Goal: Information Seeking & Learning: Learn about a topic

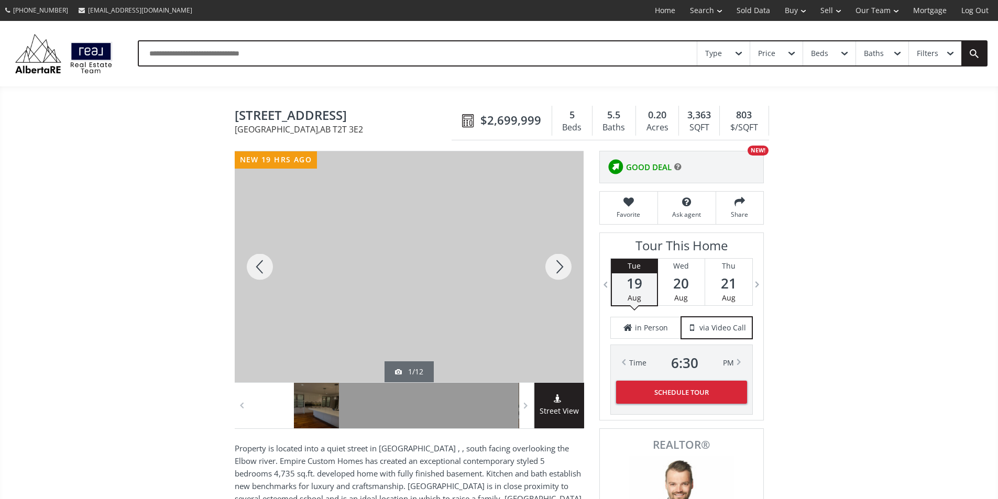
scroll to position [52, 0]
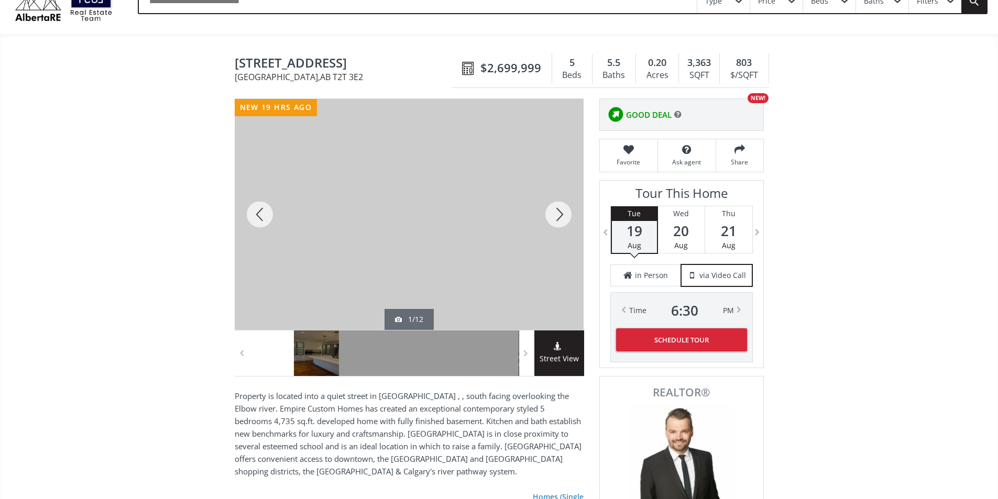
click at [443, 227] on div at bounding box center [409, 214] width 349 height 231
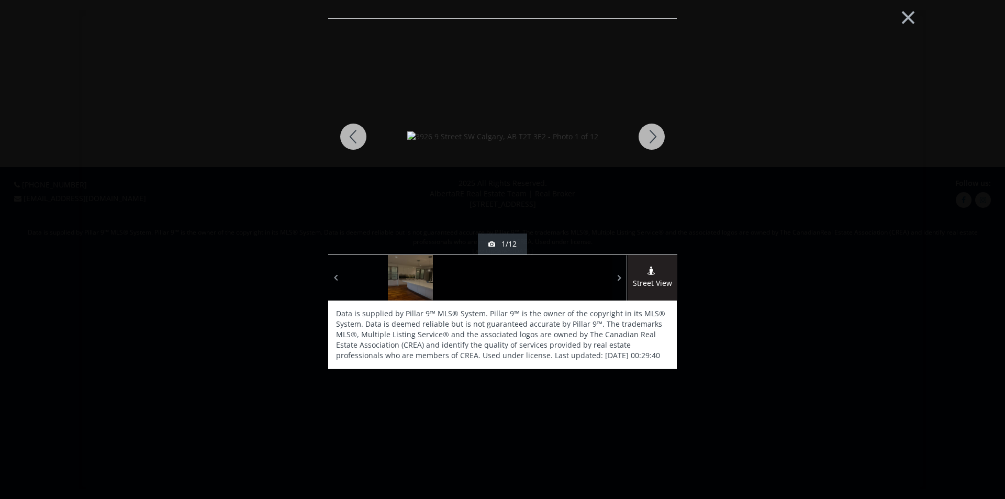
click at [652, 134] on div at bounding box center [652, 137] width 50 height 236
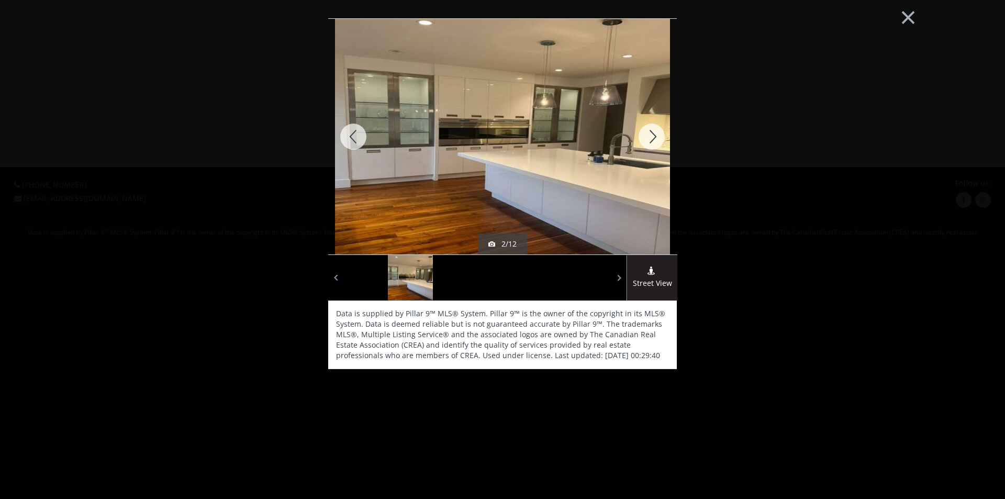
click at [652, 134] on div at bounding box center [652, 137] width 50 height 236
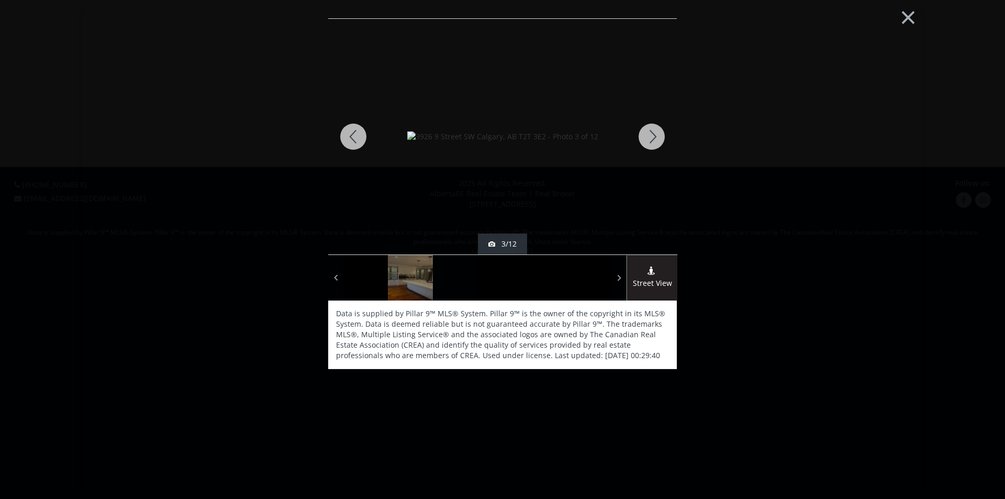
click at [652, 134] on div at bounding box center [652, 137] width 50 height 236
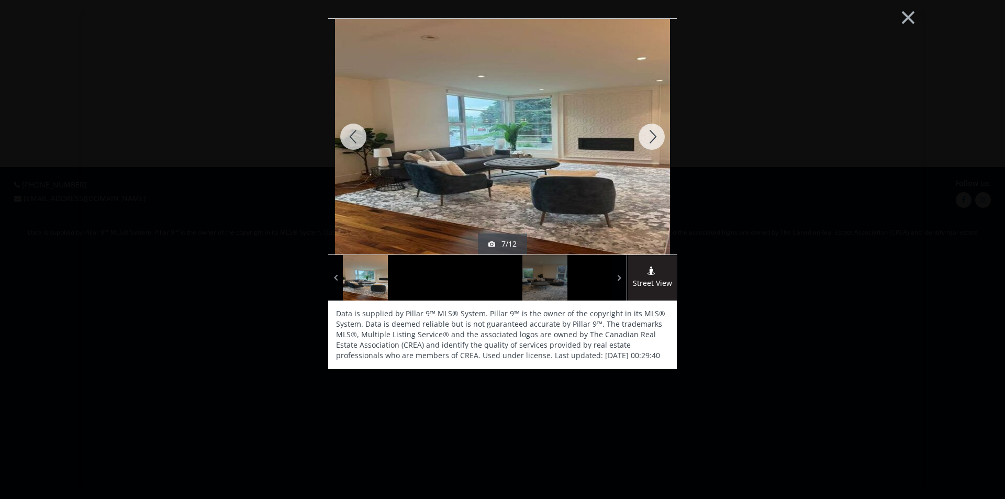
click at [652, 134] on div at bounding box center [652, 137] width 50 height 236
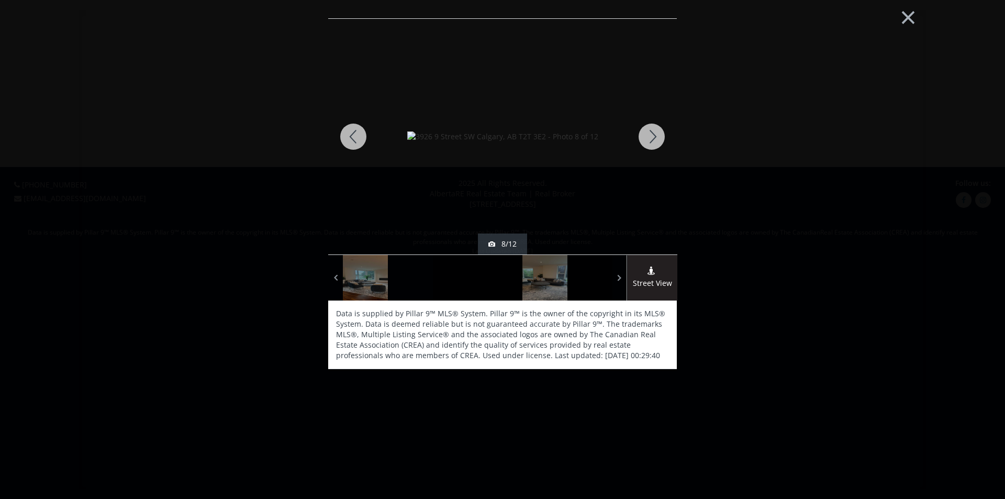
click at [652, 134] on div at bounding box center [652, 137] width 50 height 236
click at [650, 140] on div at bounding box center [652, 137] width 50 height 236
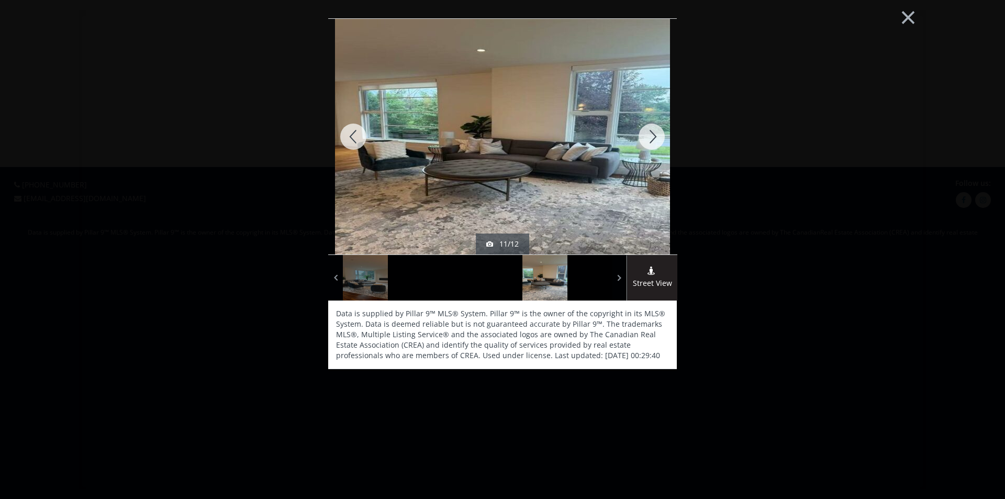
click at [650, 140] on div at bounding box center [652, 137] width 50 height 236
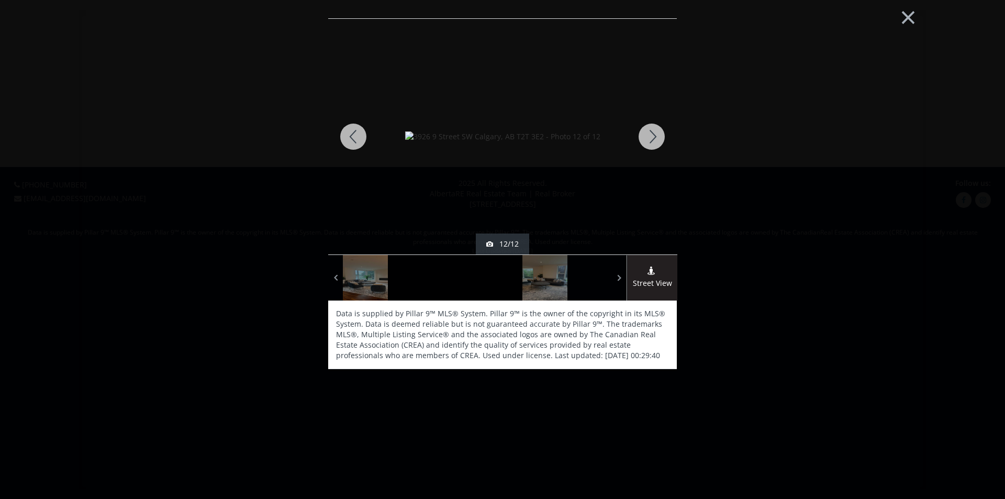
click at [650, 140] on div at bounding box center [652, 137] width 50 height 236
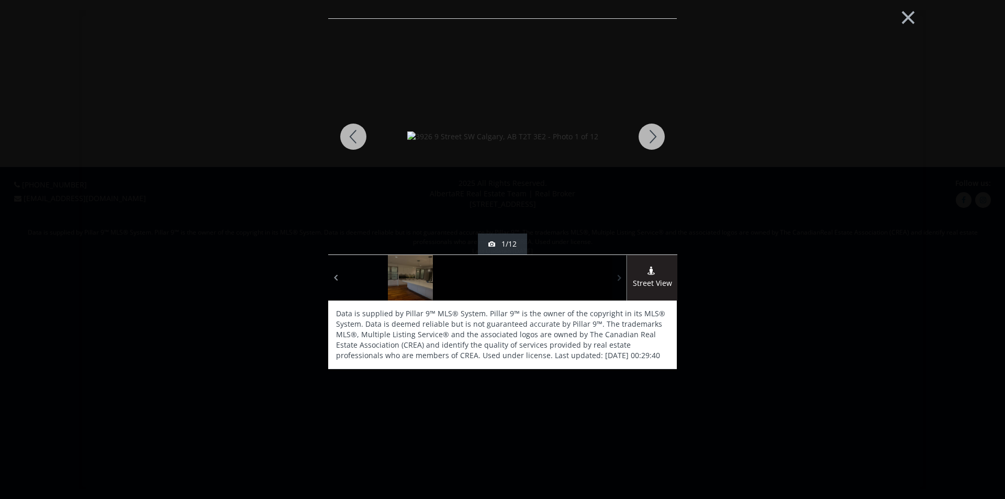
click at [622, 270] on span at bounding box center [620, 278] width 10 height 16
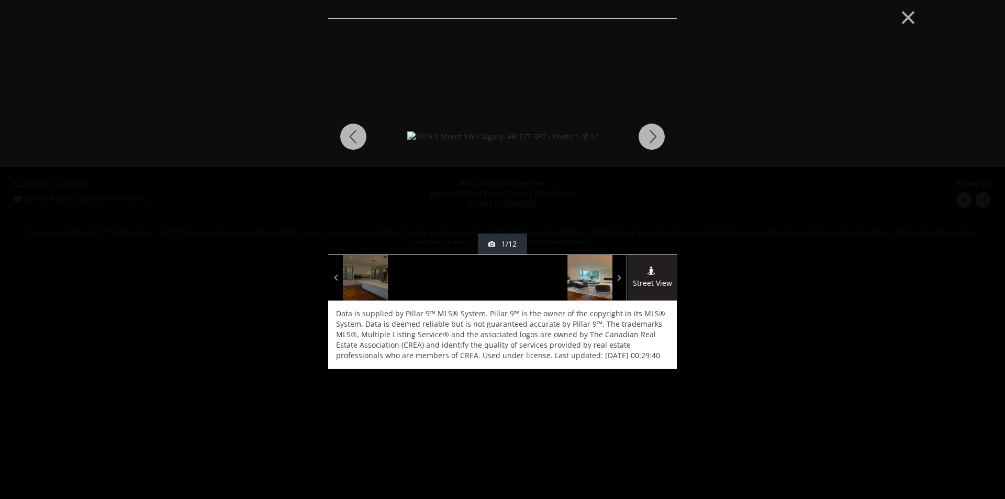
click at [596, 283] on div at bounding box center [590, 278] width 45 height 46
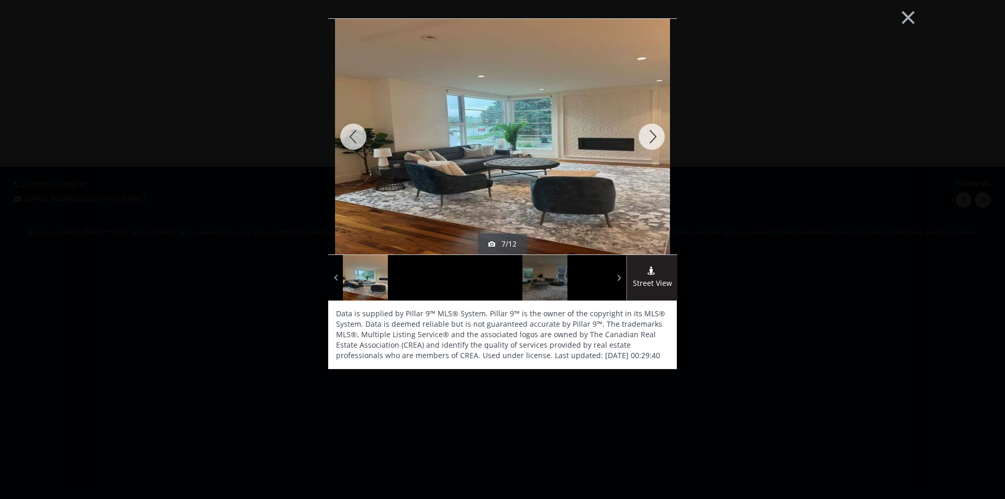
click at [654, 128] on div at bounding box center [652, 137] width 50 height 236
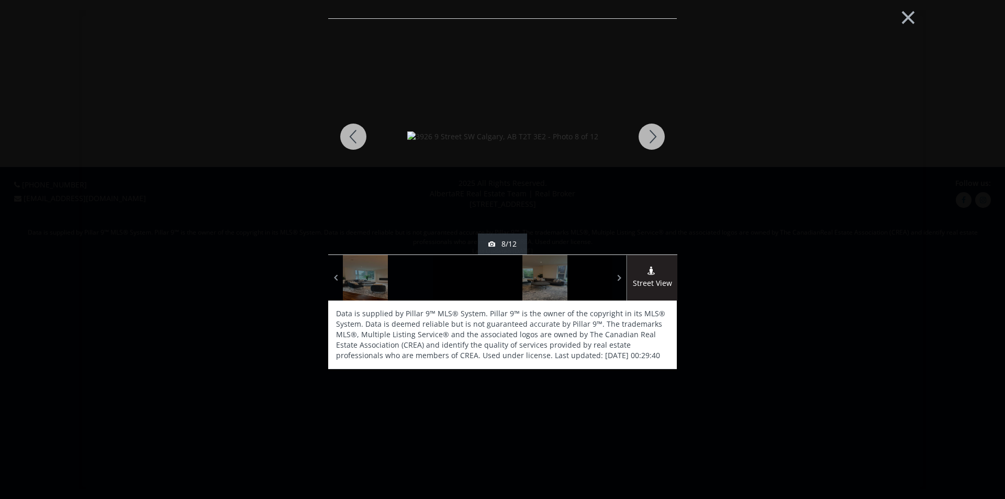
click at [654, 128] on div at bounding box center [652, 137] width 50 height 236
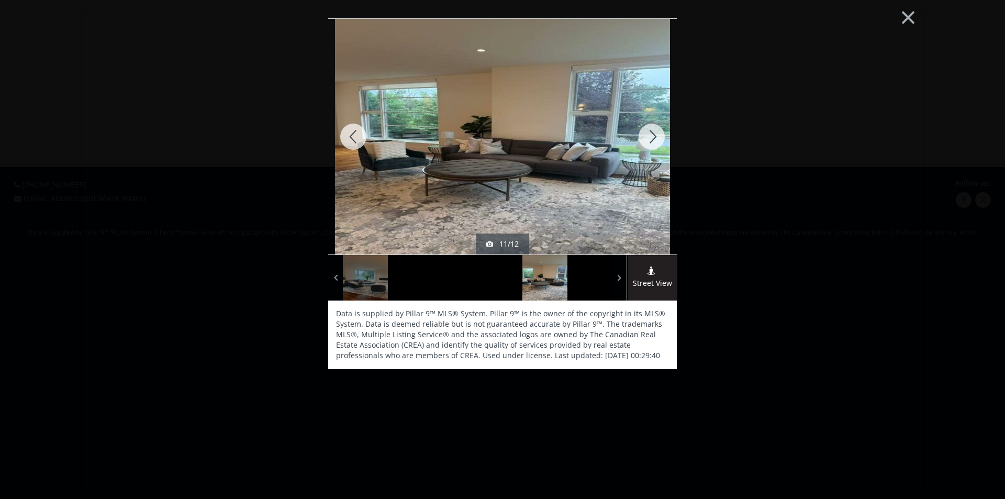
click at [654, 128] on div at bounding box center [652, 137] width 50 height 236
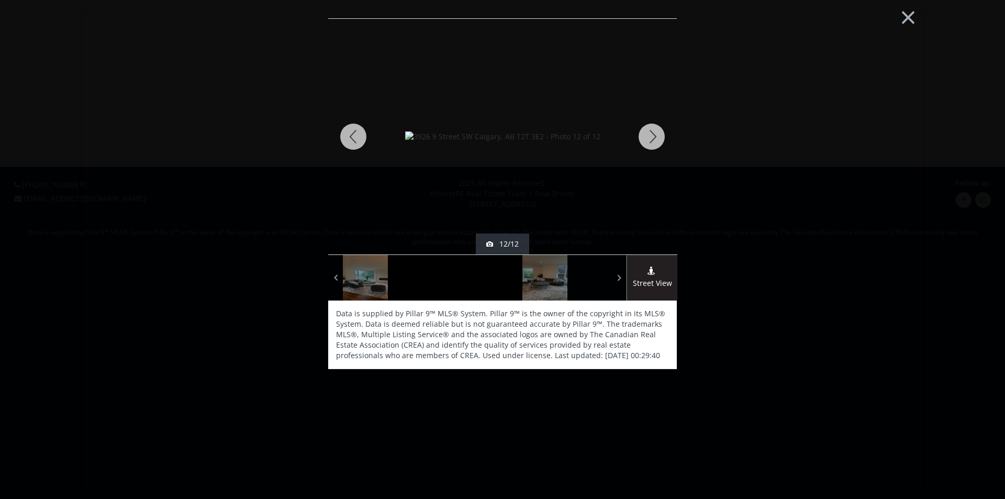
click at [654, 128] on div at bounding box center [652, 137] width 50 height 236
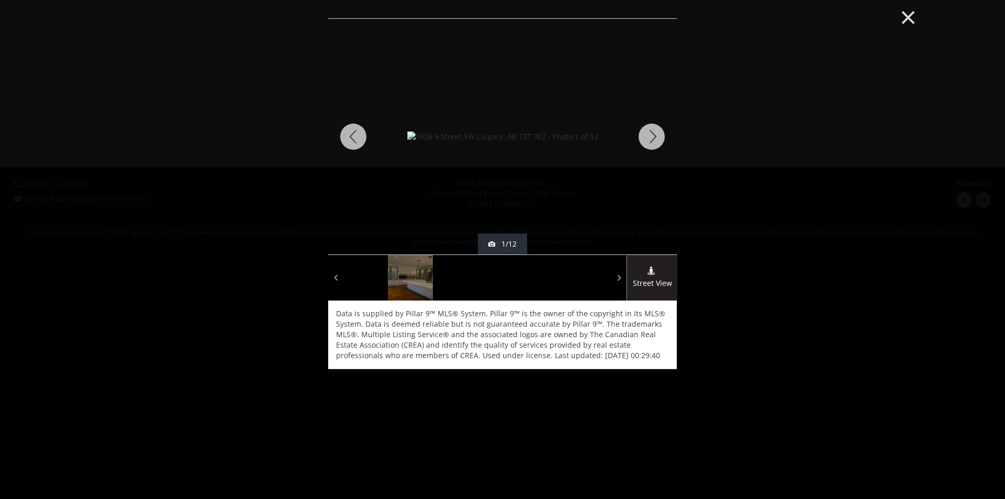
click at [906, 19] on button "×" at bounding box center [909, 16] width 58 height 43
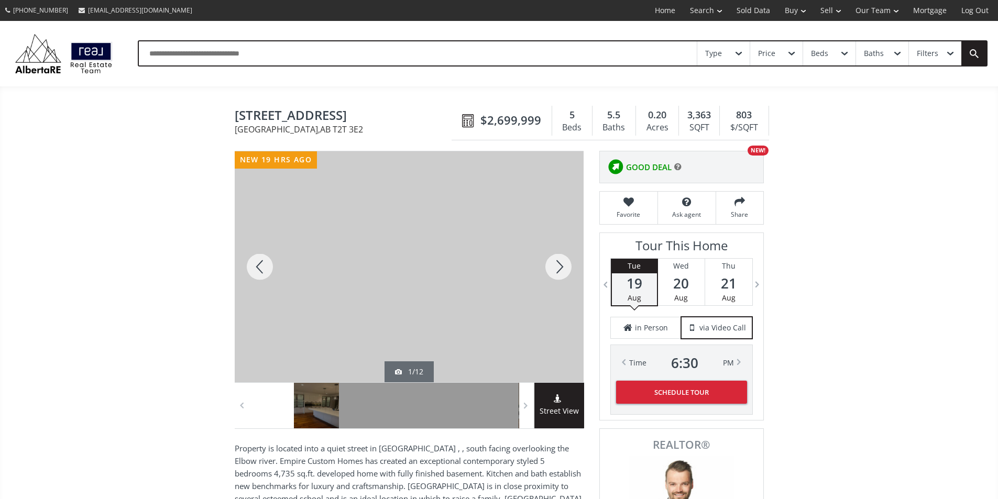
click at [906, 19] on link "Mortgage" at bounding box center [929, 10] width 48 height 21
click at [368, 125] on span "[STREET_ADDRESS]" at bounding box center [346, 116] width 222 height 16
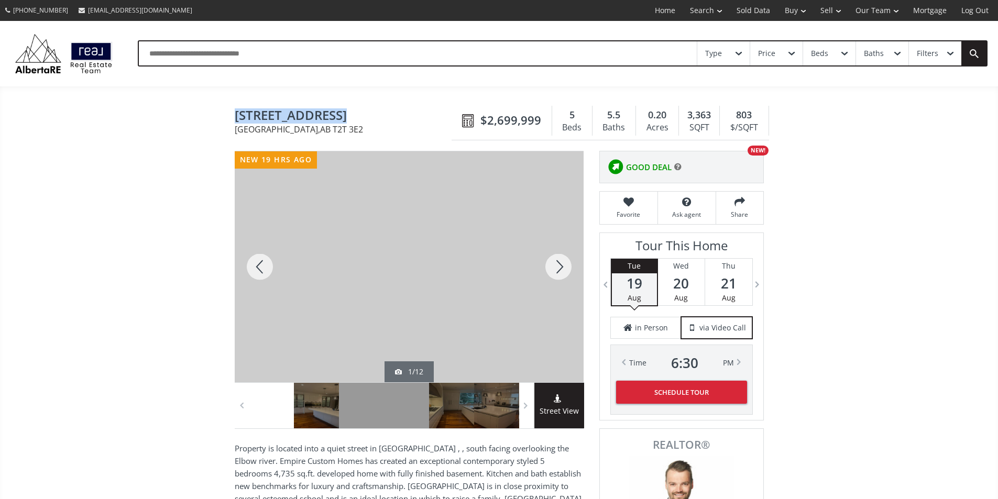
drag, startPoint x: 335, startPoint y: 116, endPoint x: 231, endPoint y: 113, distance: 103.2
